Goal: Entertainment & Leisure: Consume media (video, audio)

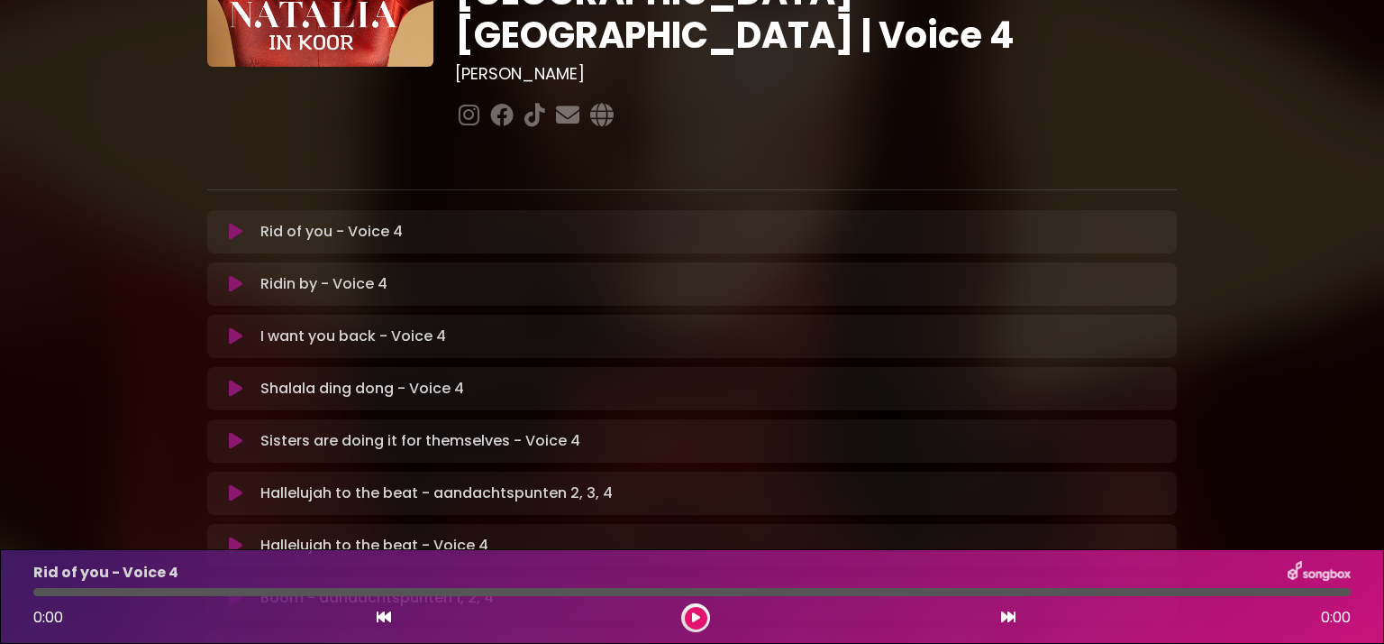
scroll to position [193, 0]
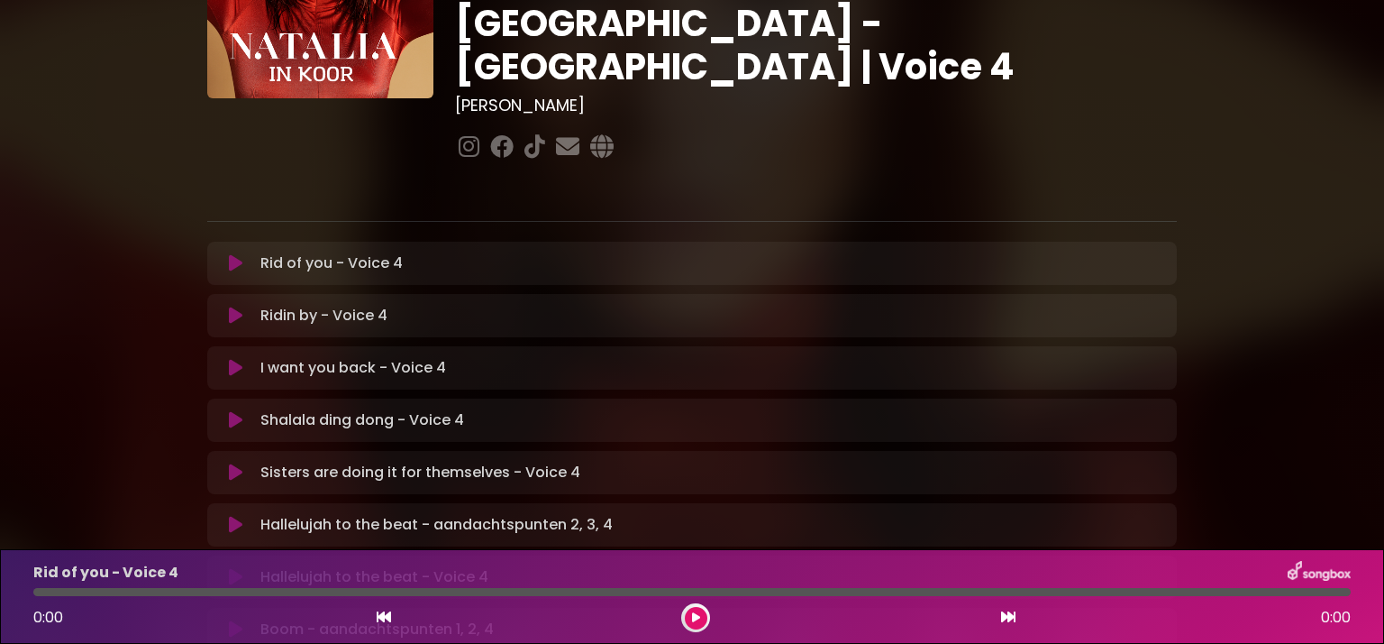
click at [229, 254] on icon at bounding box center [236, 263] width 14 height 18
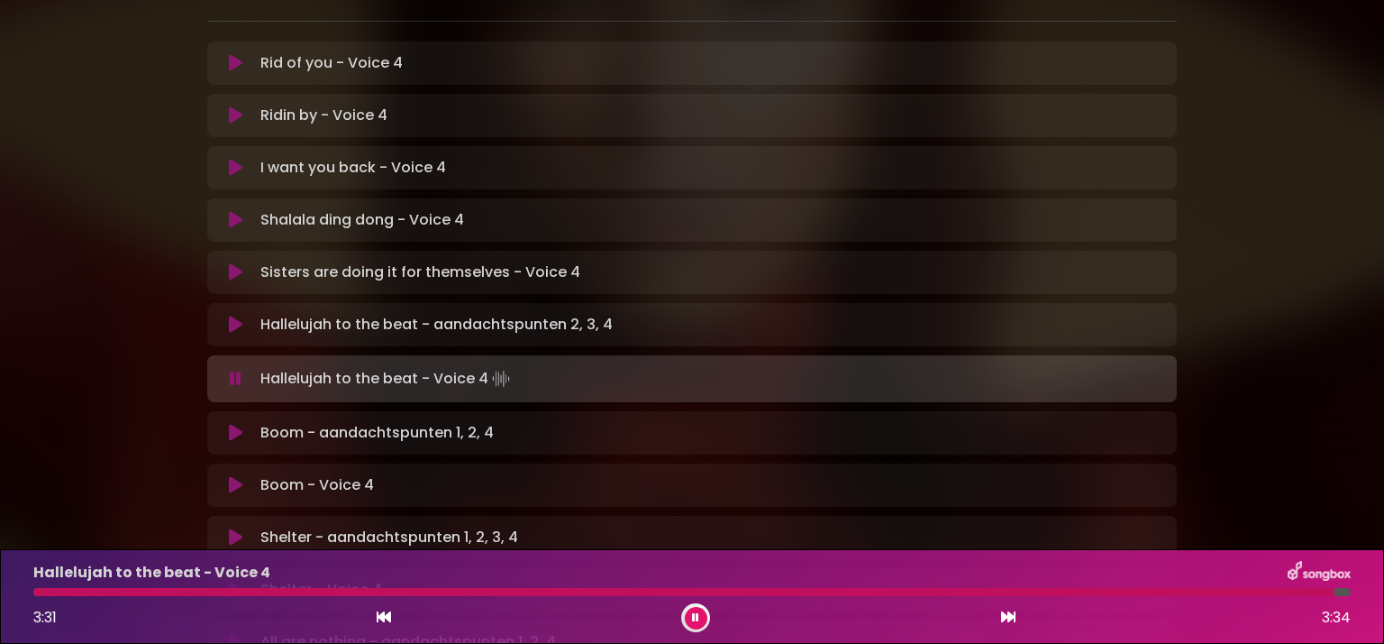
scroll to position [398, 0]
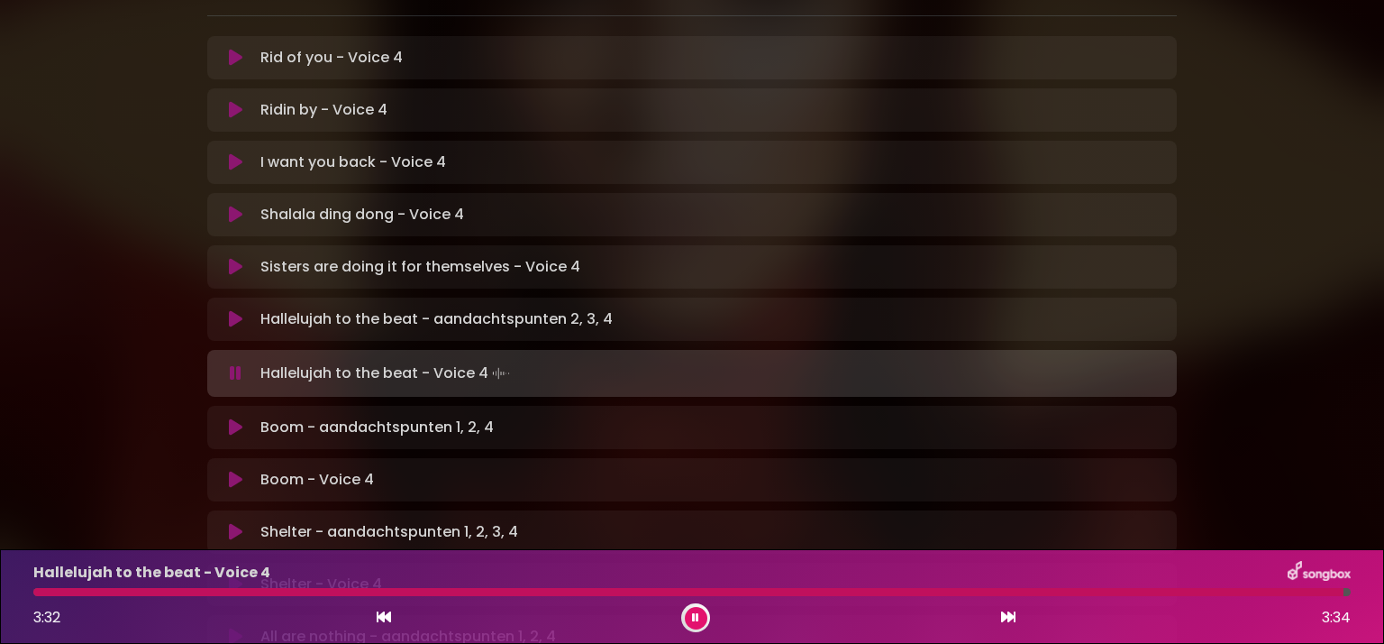
click at [230, 364] on icon at bounding box center [236, 373] width 12 height 18
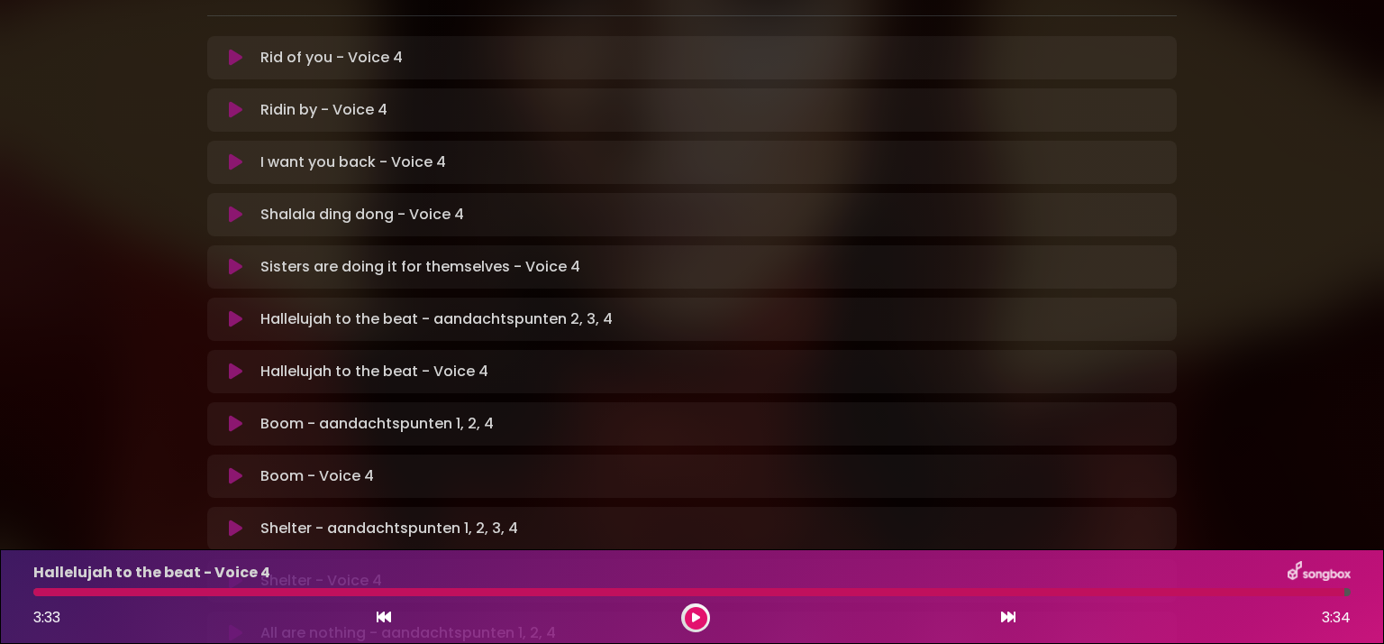
click at [705, 619] on button at bounding box center [696, 618] width 23 height 23
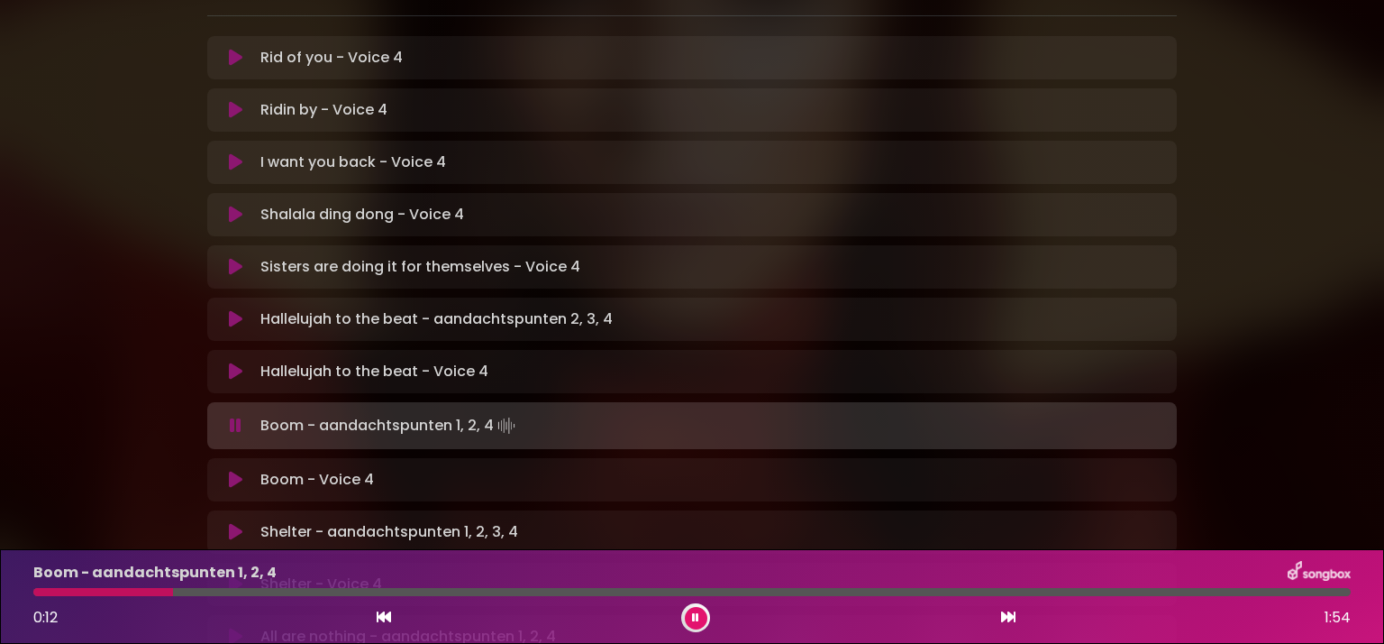
click at [955, 36] on div "Rid of you - Voice 4 Loading Track... Name" at bounding box center [692, 530] width 970 height 988
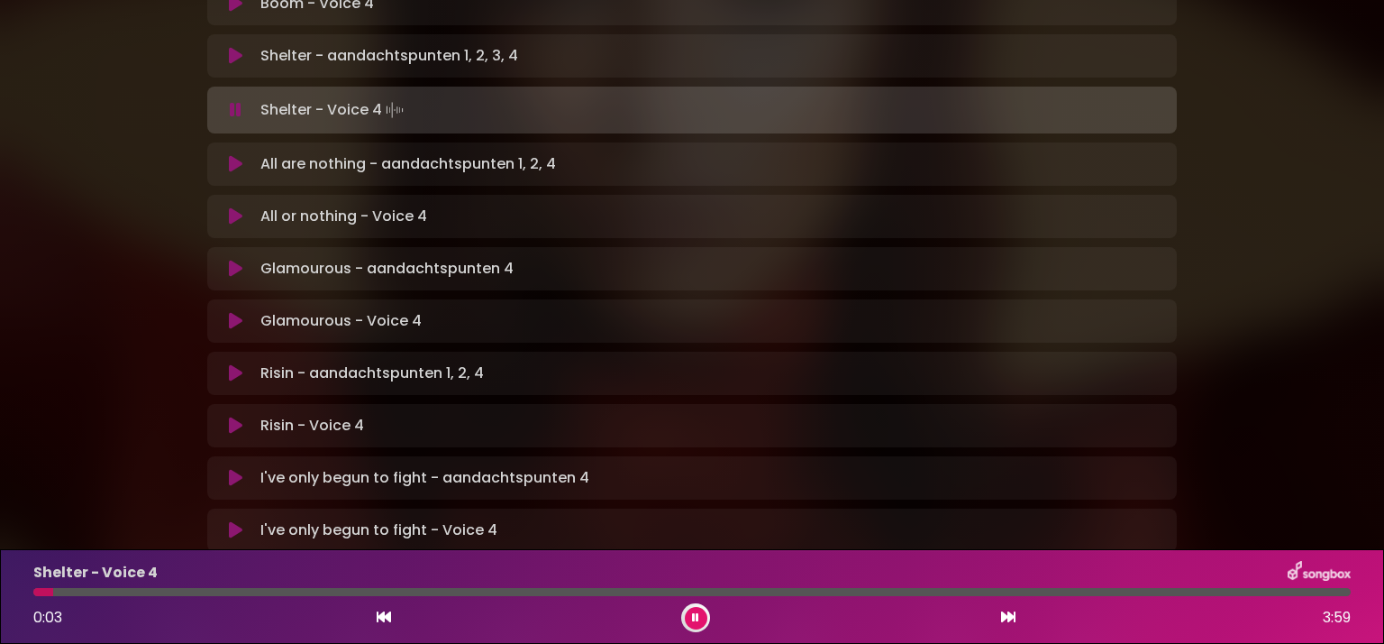
scroll to position [887, 0]
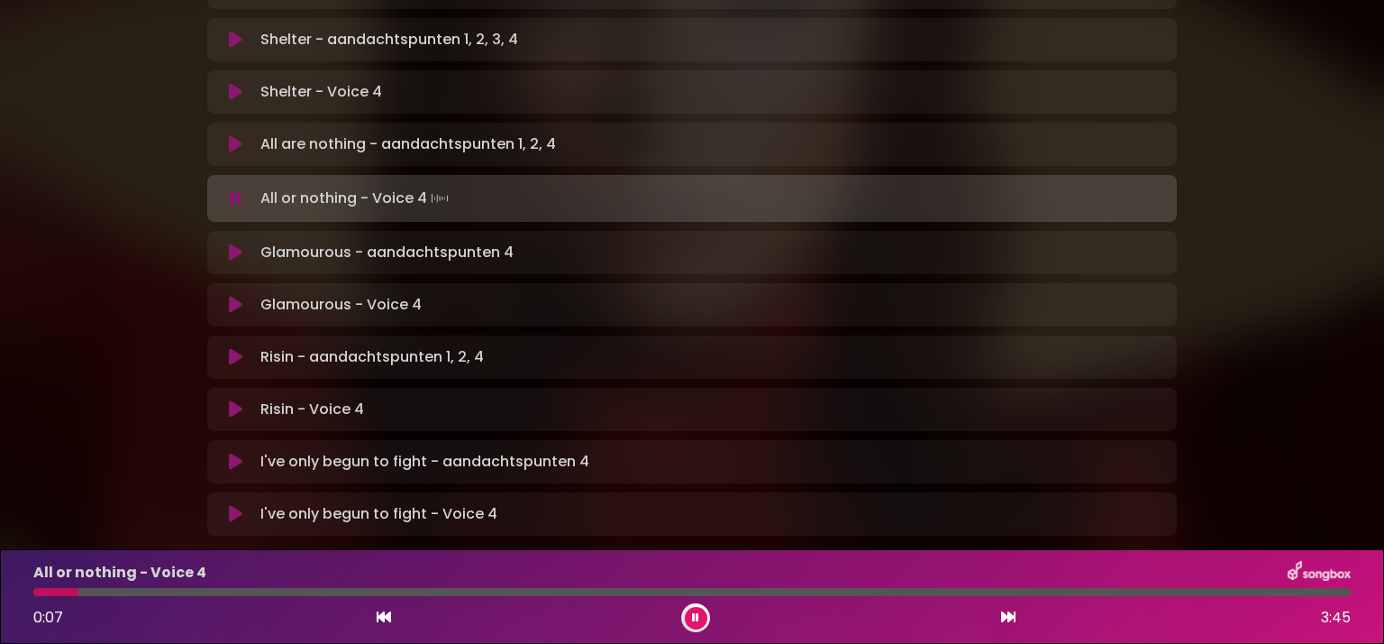
click at [231, 135] on icon at bounding box center [236, 144] width 14 height 18
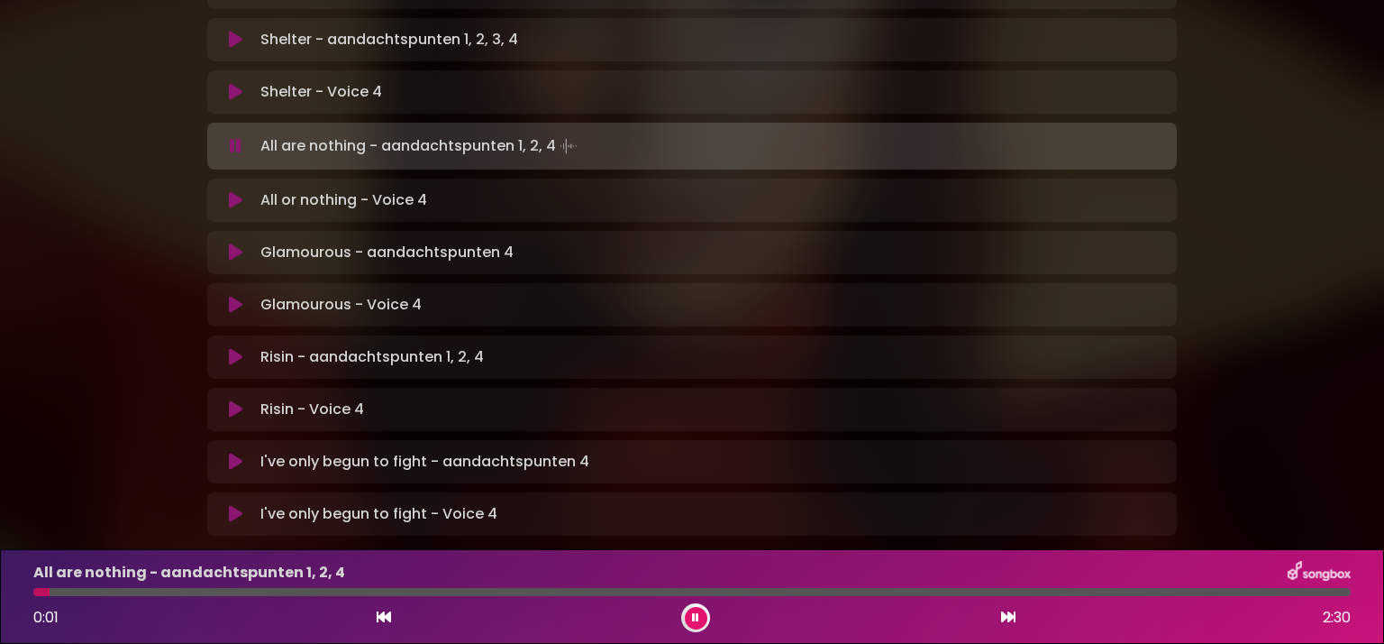
click at [1255, 591] on div at bounding box center [692, 592] width 1318 height 8
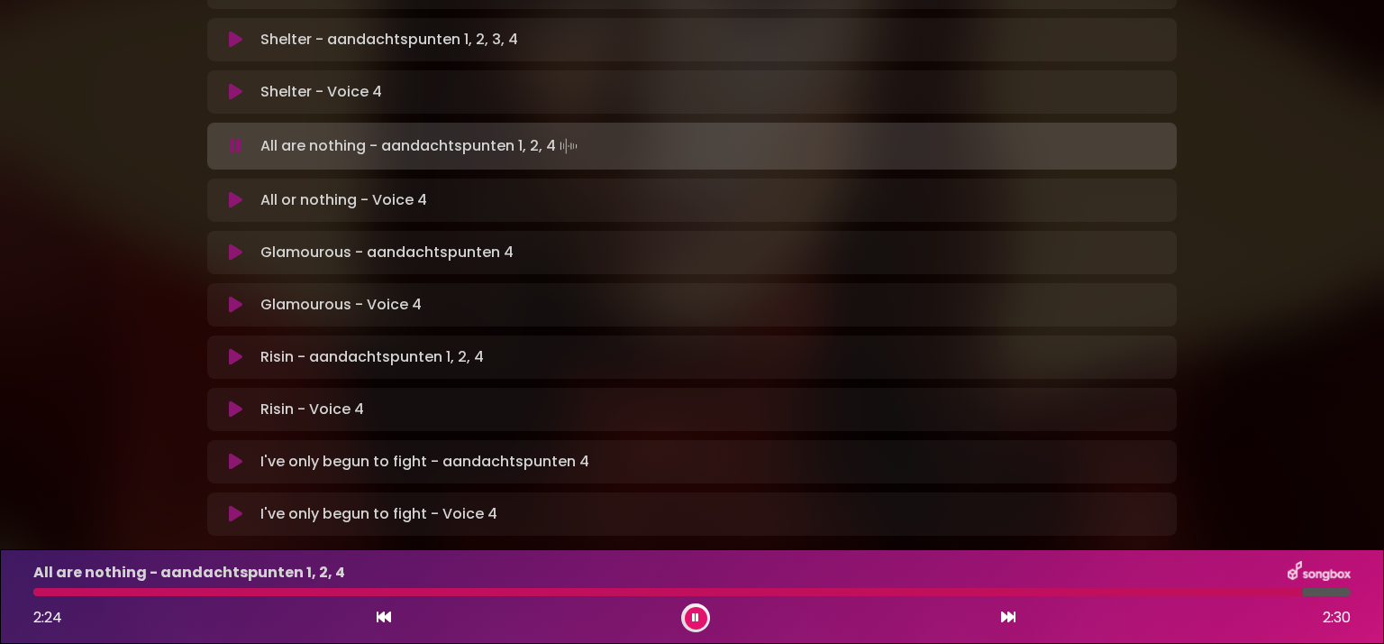
click at [1232, 589] on div at bounding box center [668, 592] width 1270 height 8
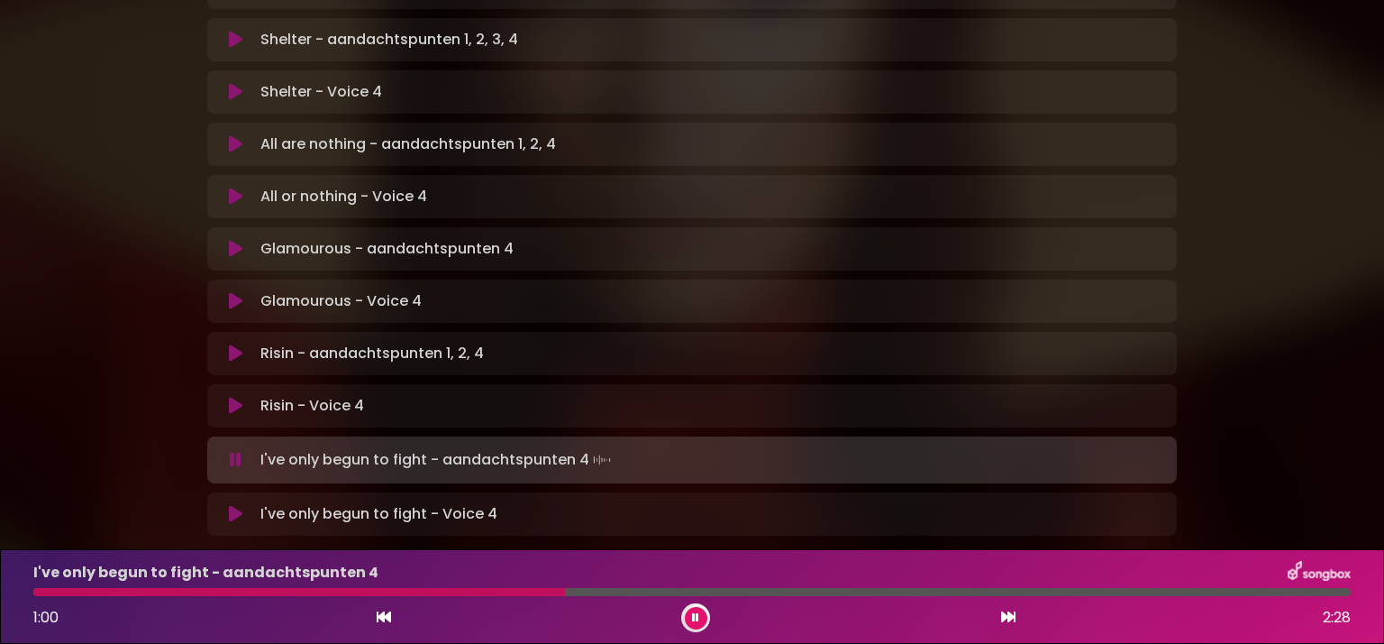
click at [694, 618] on icon at bounding box center [695, 617] width 7 height 11
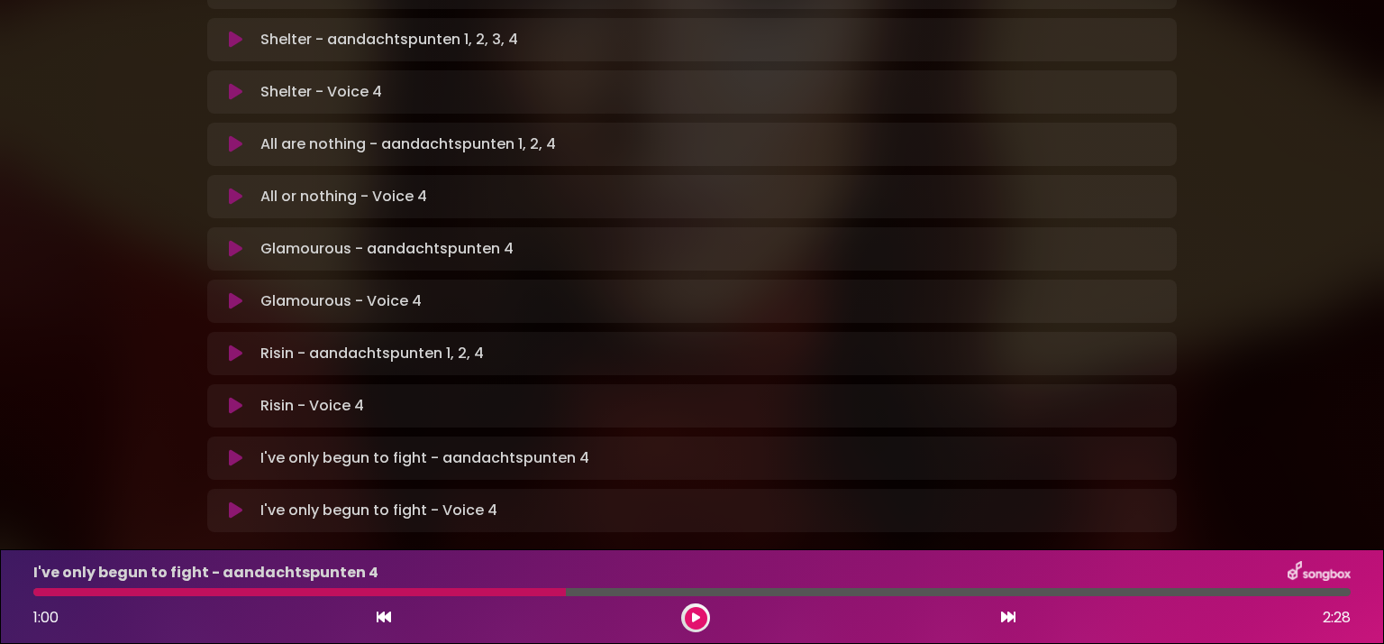
click at [697, 617] on icon at bounding box center [696, 617] width 8 height 11
